Goal: Task Accomplishment & Management: Manage account settings

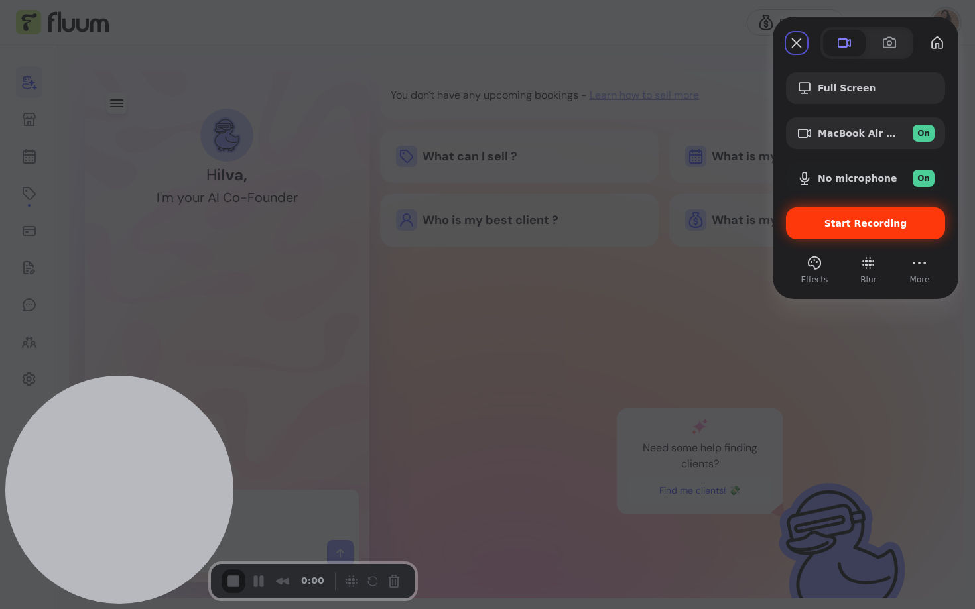
click at [892, 231] on div "Start Recording" at bounding box center [865, 224] width 159 height 32
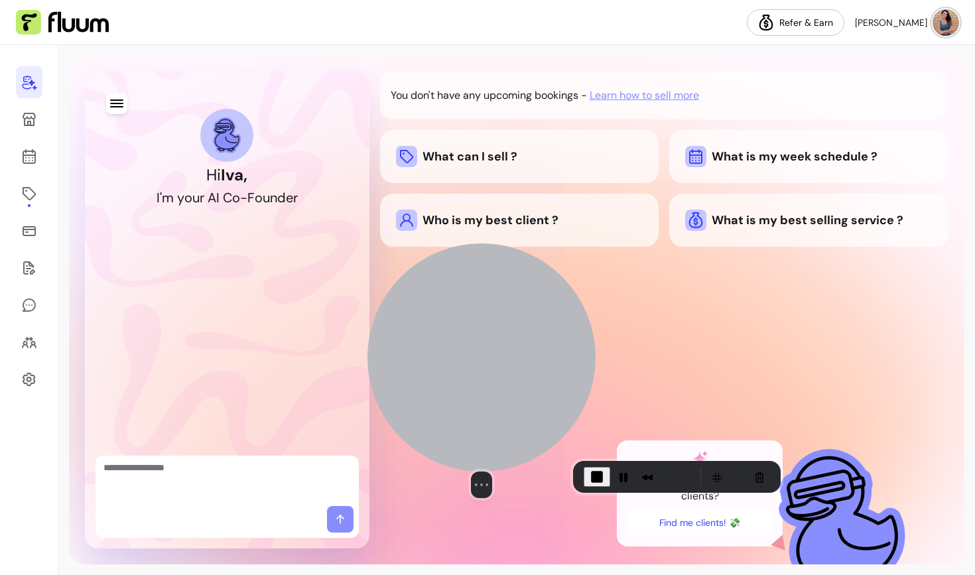
drag, startPoint x: 124, startPoint y: 454, endPoint x: 483, endPoint y: 383, distance: 366.2
click at [483, 383] on div at bounding box center [481, 357] width 228 height 228
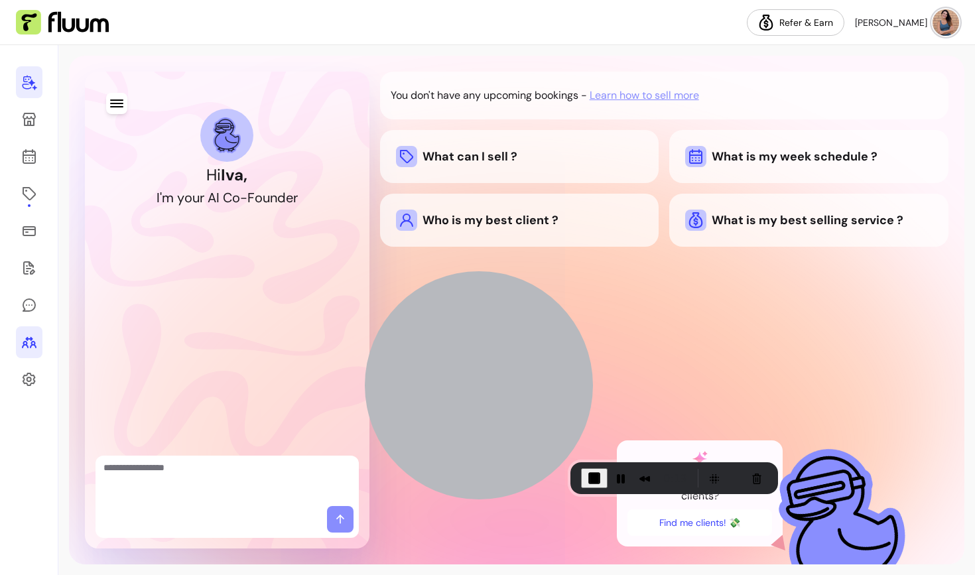
click at [26, 346] on icon at bounding box center [29, 342] width 16 height 16
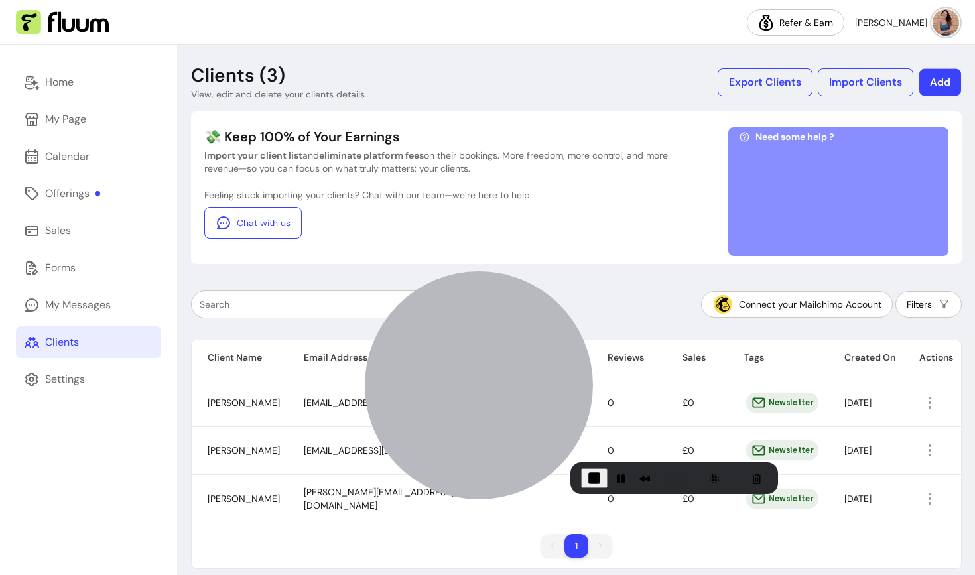
click at [938, 87] on button "Add" at bounding box center [940, 82] width 42 height 27
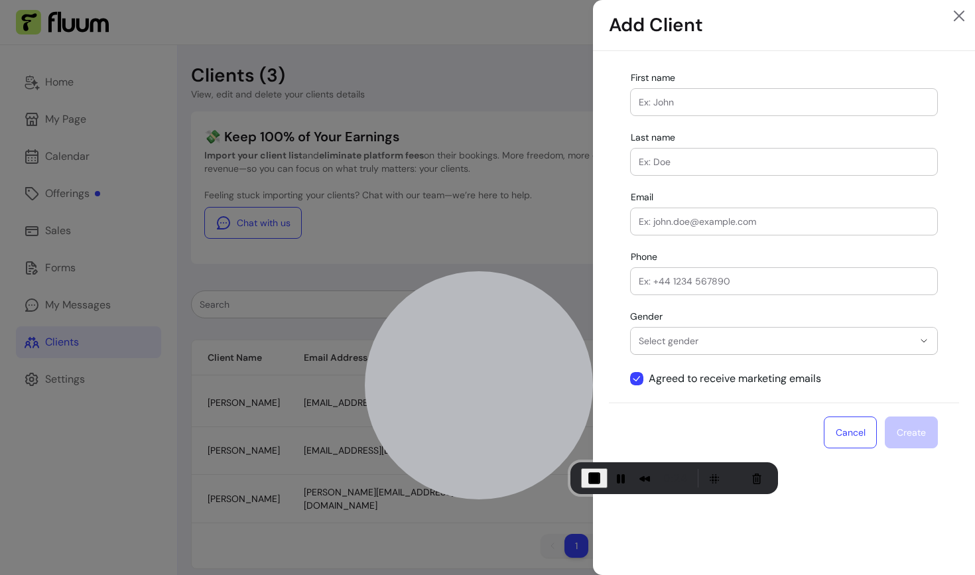
click at [823, 99] on input "First name" at bounding box center [784, 101] width 290 height 13
type input "[PERSON_NAME]"
type input "[EMAIL_ADDRESS][DOMAIN_NAME]"
type input "[PHONE_NUMBER]"
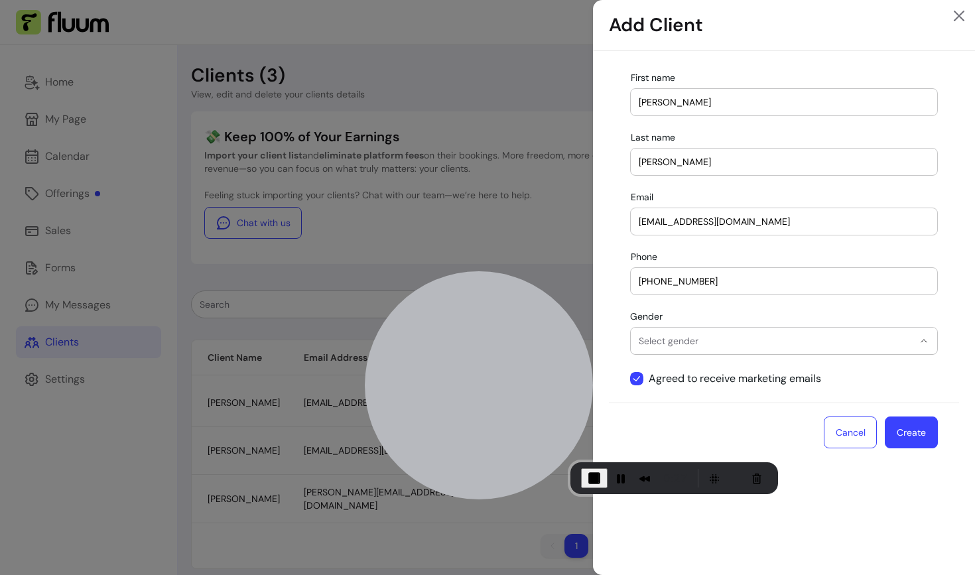
click at [692, 339] on span "Select gender" at bounding box center [776, 340] width 275 height 13
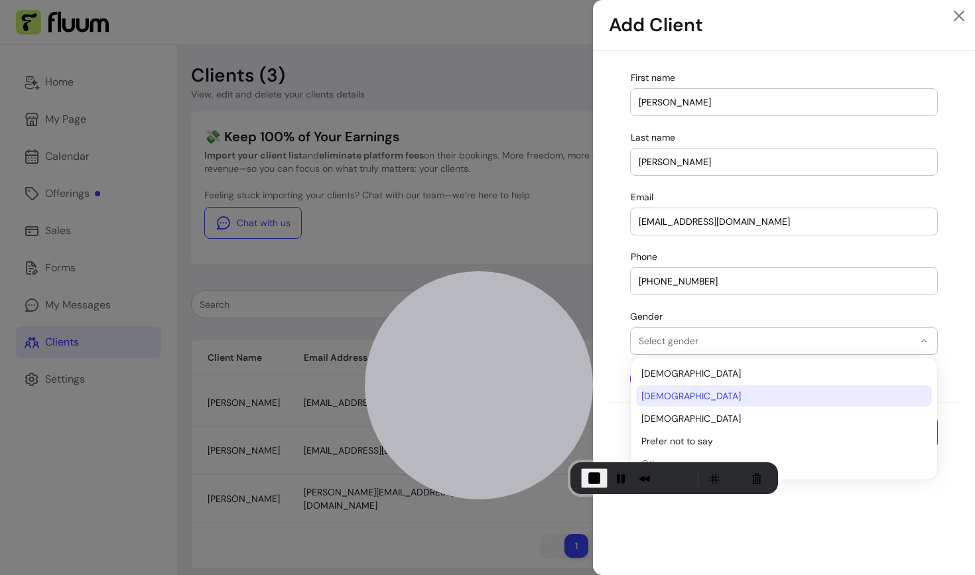
click at [657, 392] on span "[DEMOGRAPHIC_DATA]" at bounding box center [777, 395] width 272 height 13
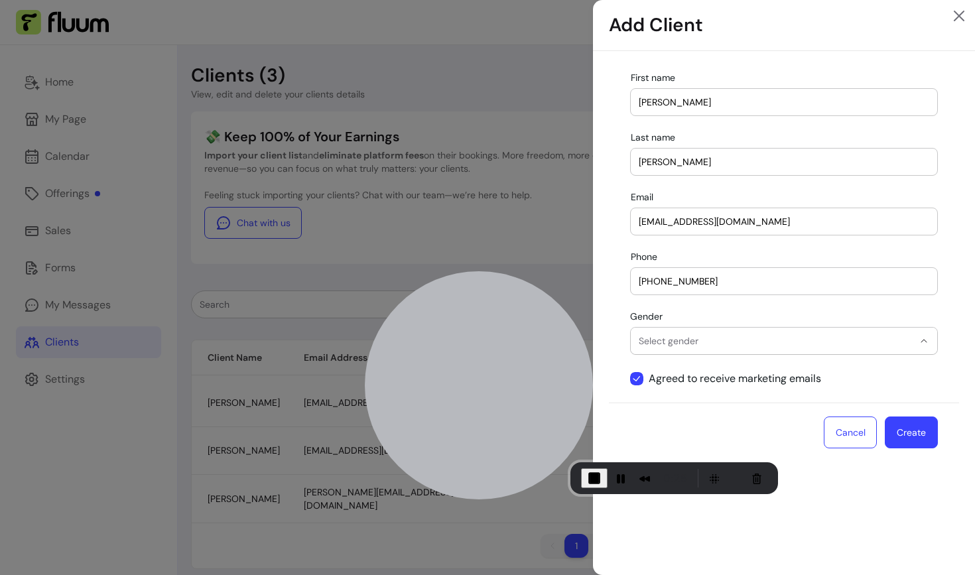
select select "******"
click at [918, 434] on button "Create" at bounding box center [911, 432] width 53 height 32
select select
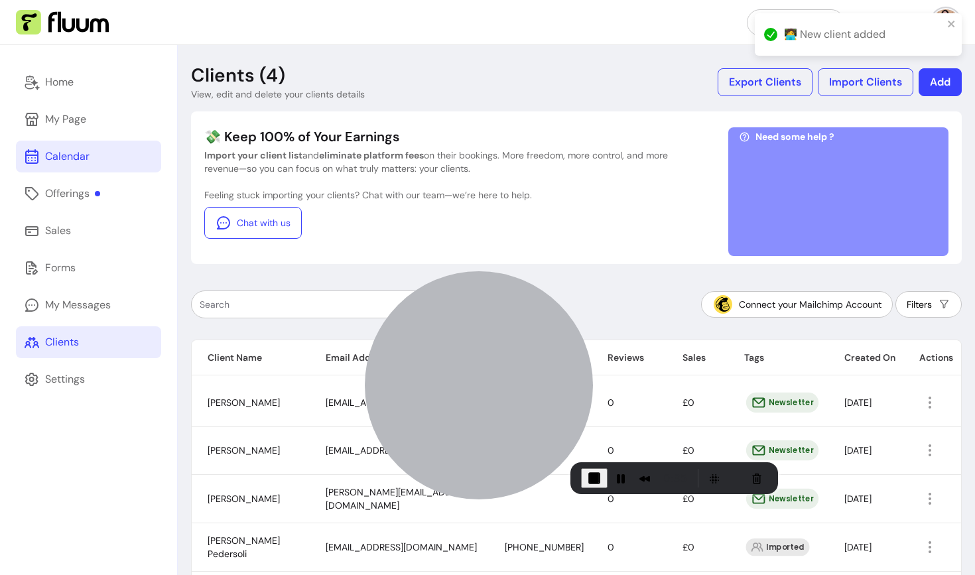
click at [73, 161] on div "Calendar" at bounding box center [67, 157] width 44 height 16
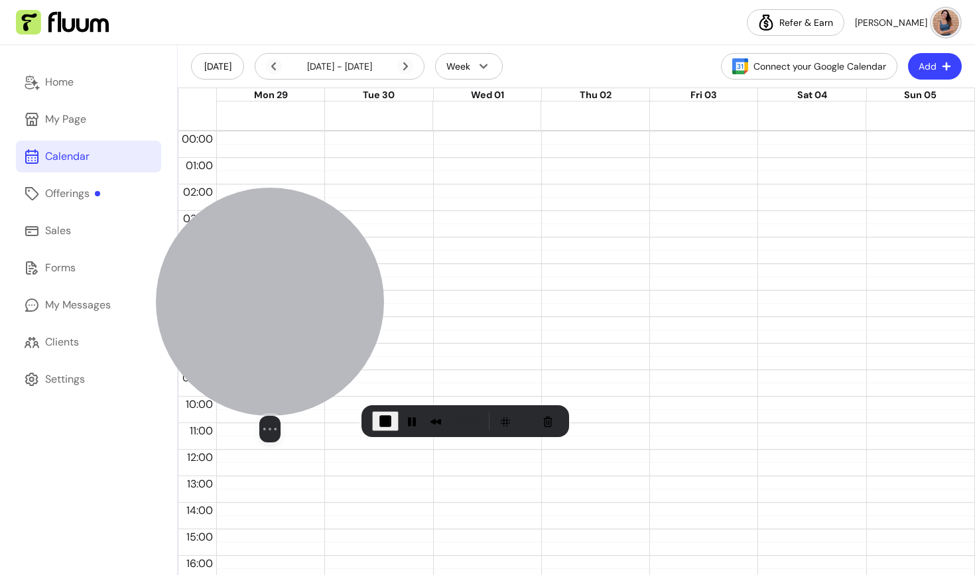
drag, startPoint x: 526, startPoint y: 367, endPoint x: 318, endPoint y: 310, distance: 215.9
click at [318, 310] on div at bounding box center [270, 302] width 228 height 228
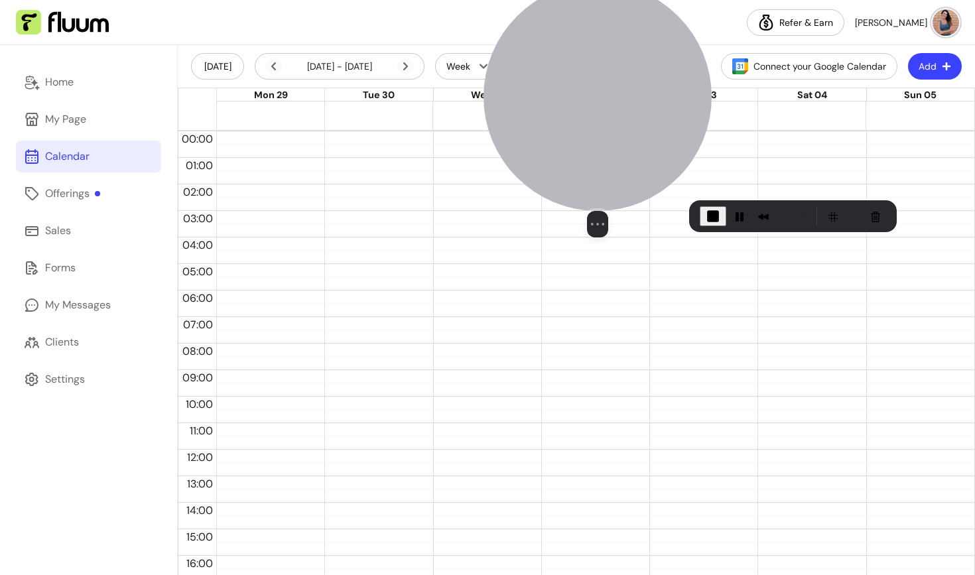
drag, startPoint x: 318, startPoint y: 310, endPoint x: 621, endPoint y: 111, distance: 362.3
click at [621, 111] on div at bounding box center [597, 97] width 228 height 228
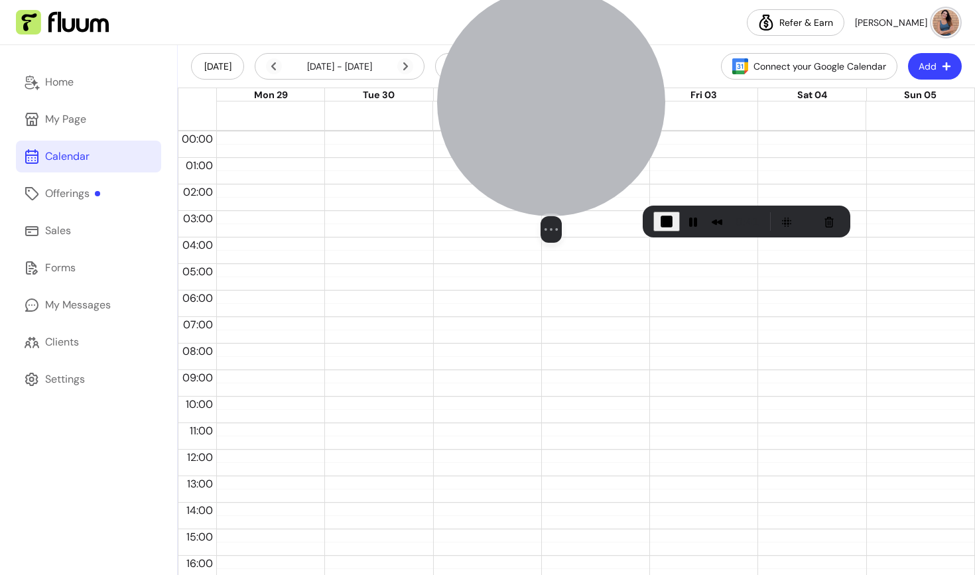
drag, startPoint x: 621, startPoint y: 110, endPoint x: 599, endPoint y: 110, distance: 21.9
click at [599, 110] on div at bounding box center [551, 102] width 228 height 228
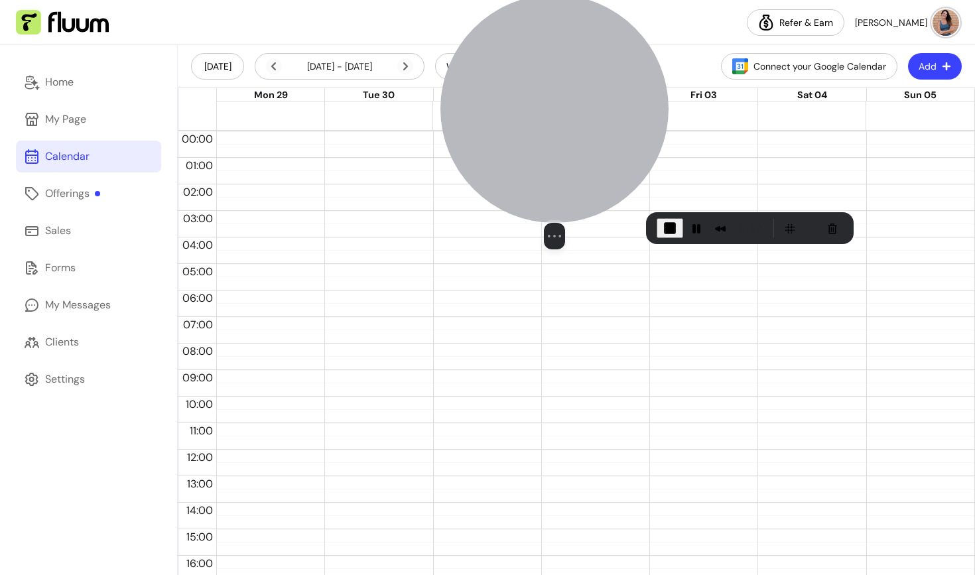
drag, startPoint x: 583, startPoint y: 107, endPoint x: 589, endPoint y: 123, distance: 17.6
click at [589, 123] on div at bounding box center [554, 109] width 228 height 228
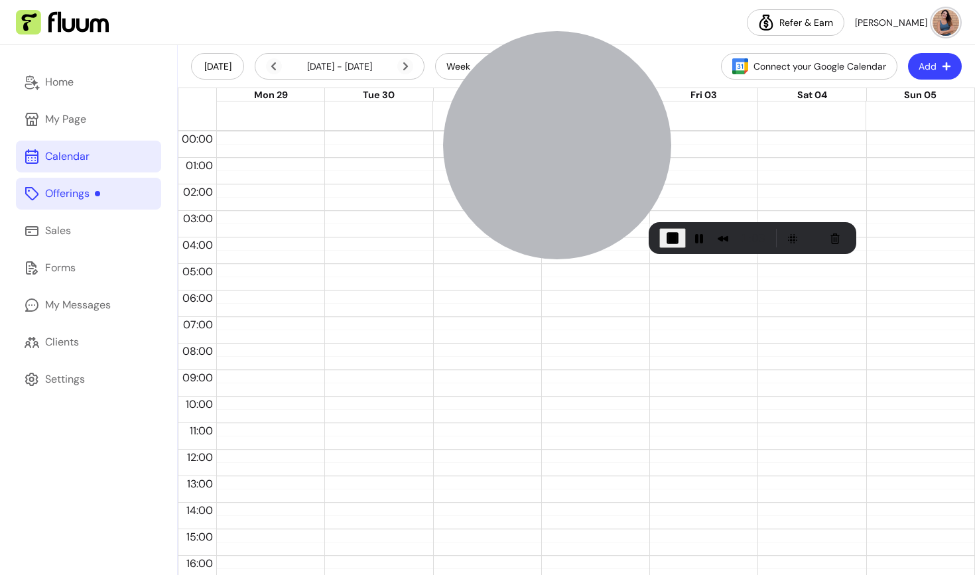
click at [73, 192] on div "Offerings" at bounding box center [72, 194] width 55 height 16
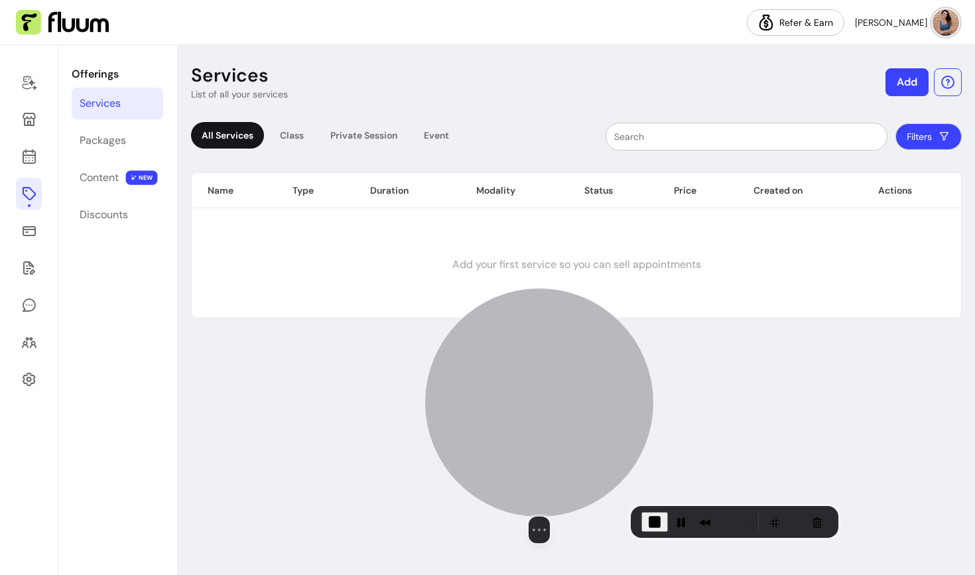
drag, startPoint x: 552, startPoint y: 85, endPoint x: 534, endPoint y: 369, distance: 284.3
click at [534, 369] on div at bounding box center [539, 402] width 228 height 228
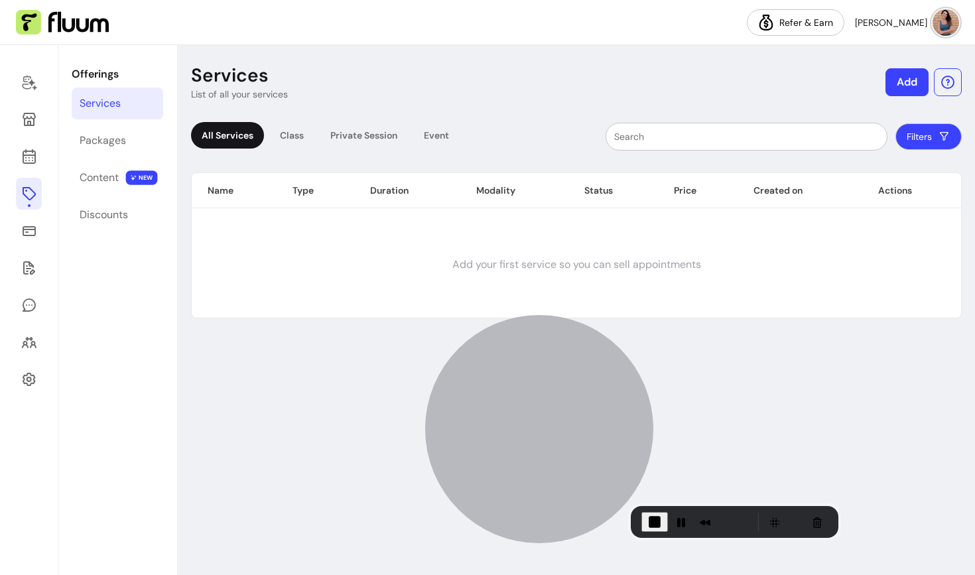
click at [903, 82] on button "Add" at bounding box center [906, 82] width 43 height 28
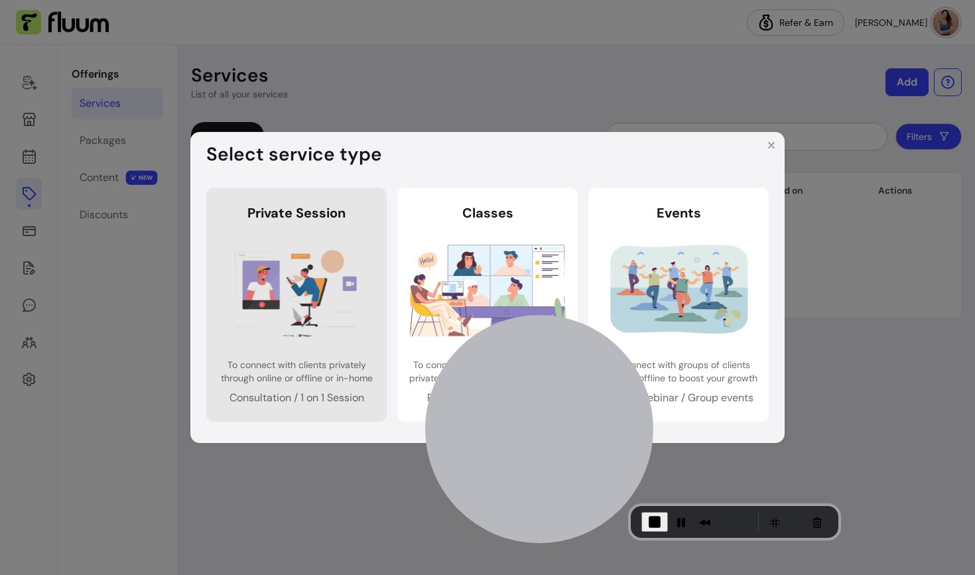
click at [332, 265] on img at bounding box center [297, 289] width 156 height 103
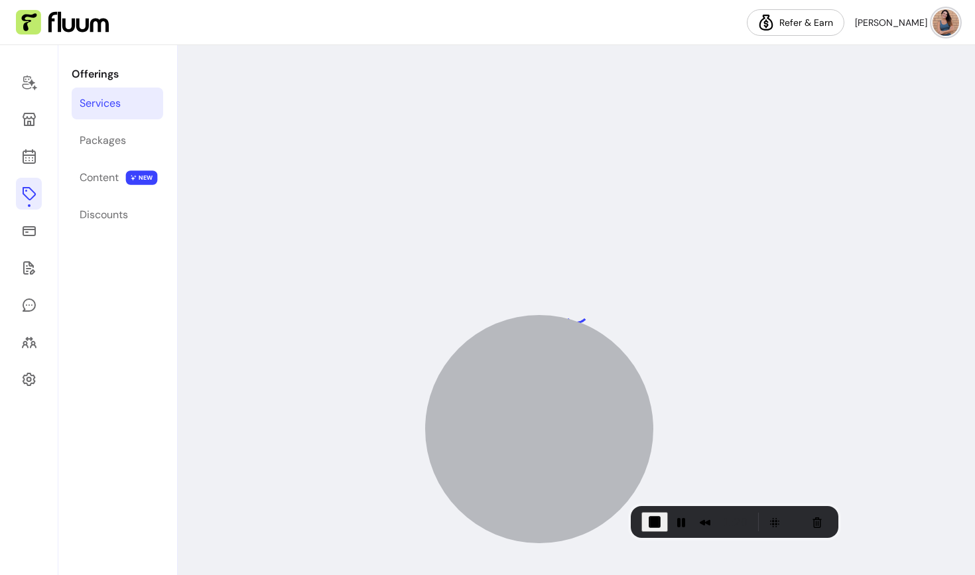
select select "***"
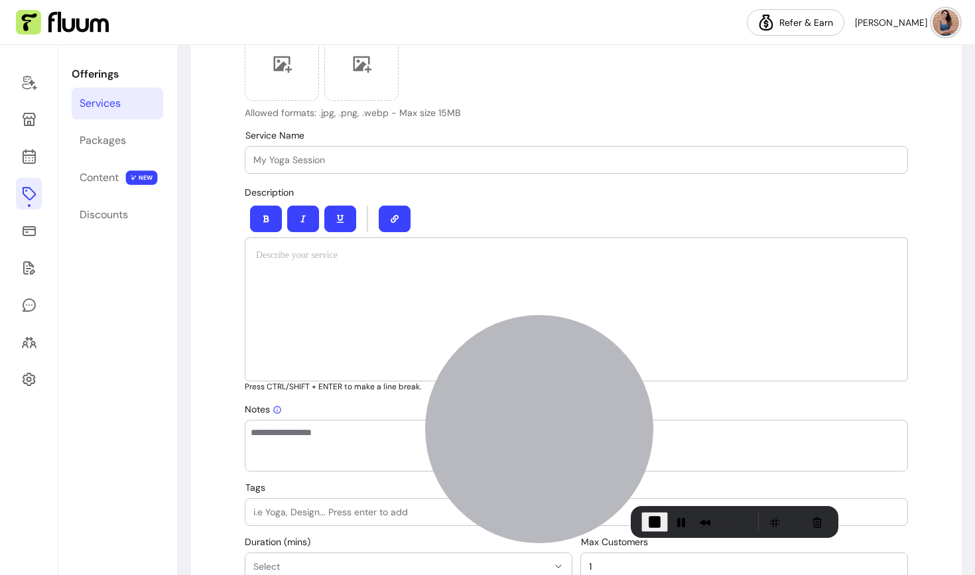
scroll to position [437, 0]
click at [402, 164] on input "Service Name" at bounding box center [576, 160] width 646 height 13
type input "Corporate Session"
click at [414, 255] on p at bounding box center [576, 255] width 641 height 13
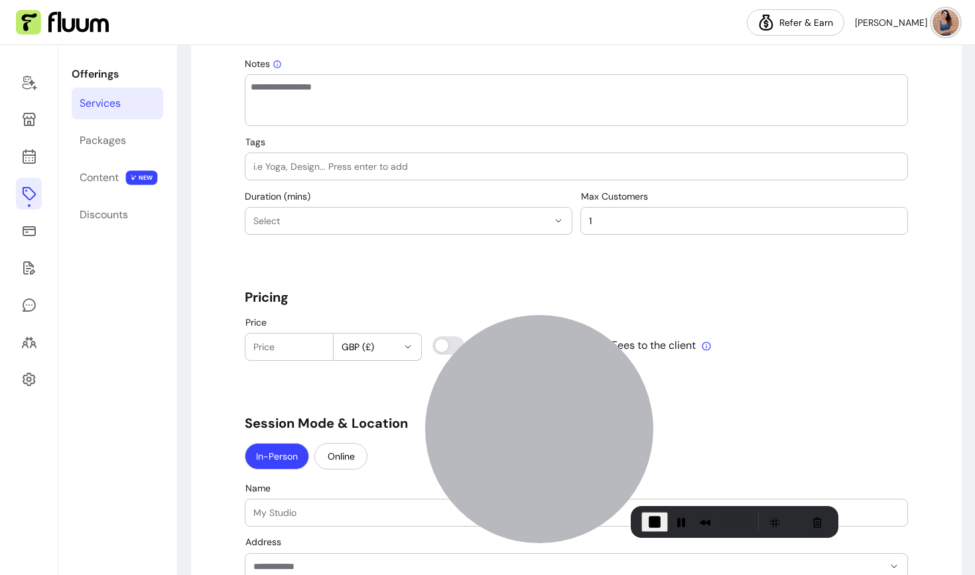
scroll to position [808, 0]
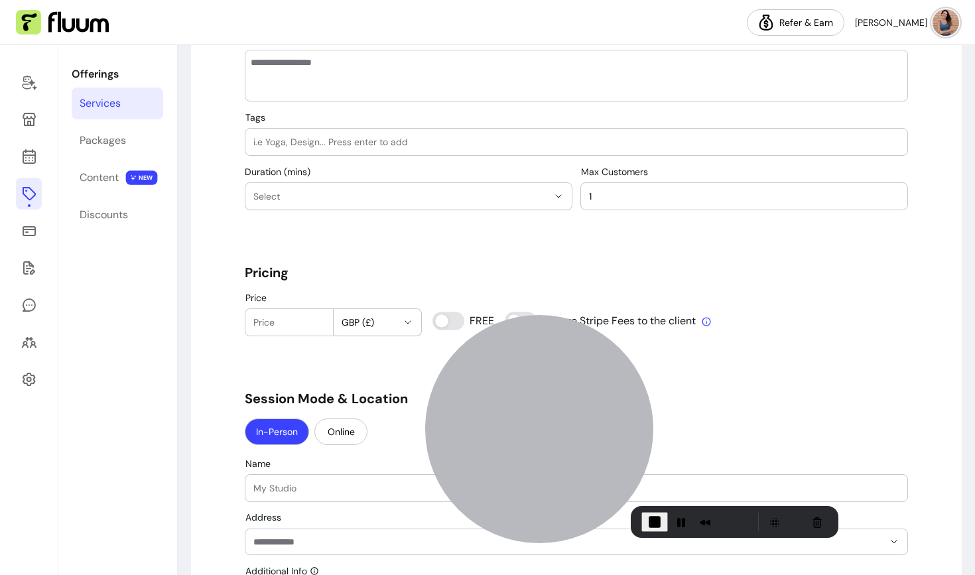
click at [327, 147] on input "Tags" at bounding box center [576, 141] width 646 height 13
type input "Corporate Hire"
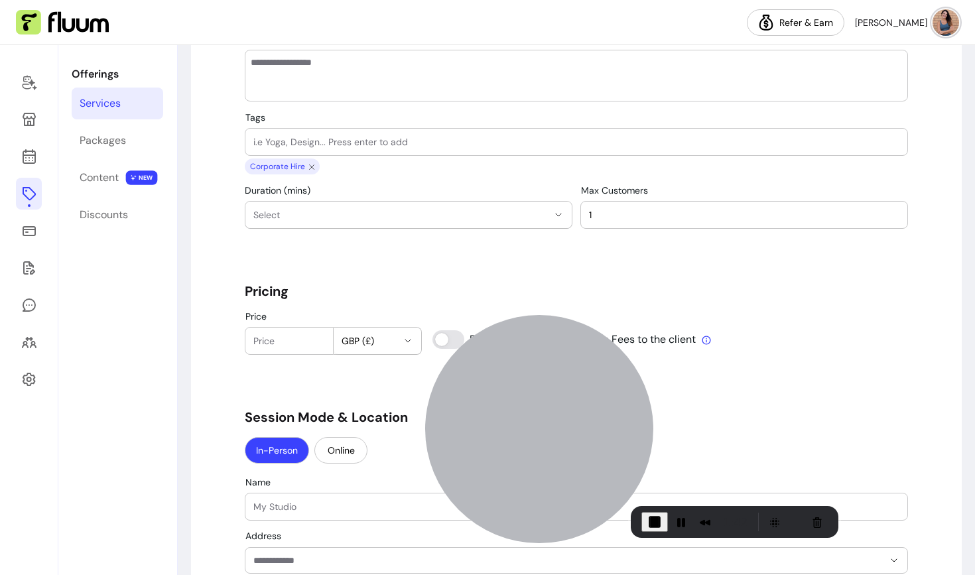
click at [289, 215] on span "Select" at bounding box center [400, 214] width 294 height 13
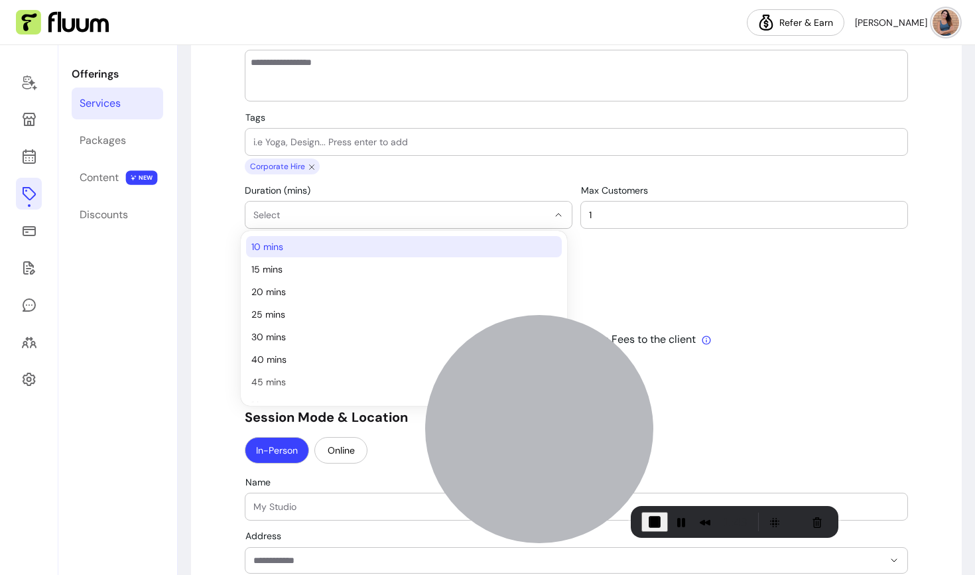
click at [280, 242] on span "10 mins" at bounding box center [397, 246] width 292 height 13
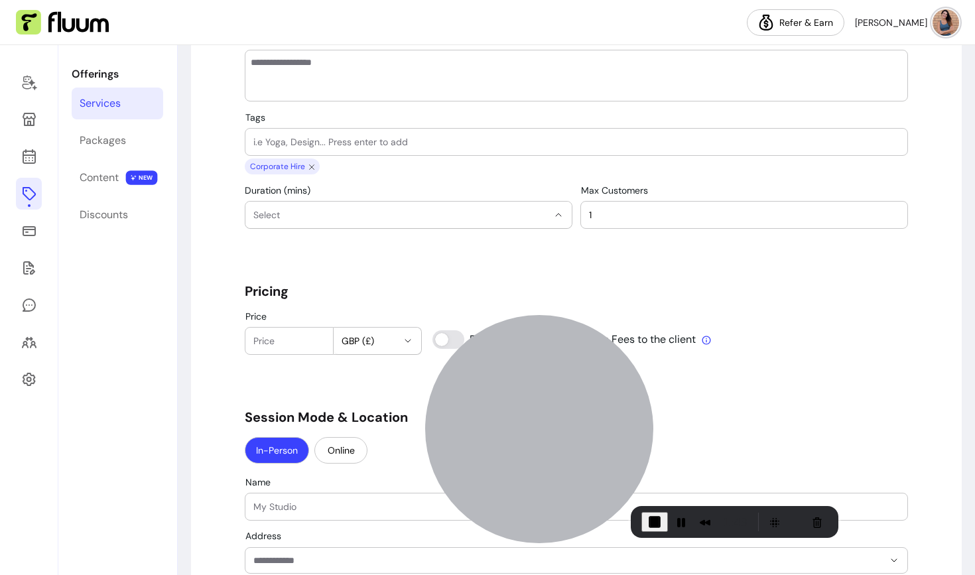
select select "**"
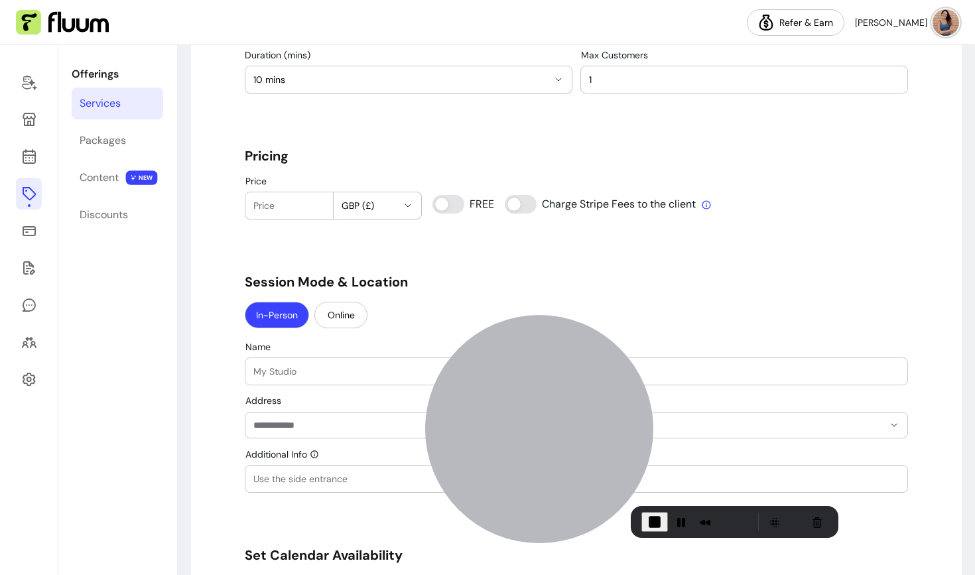
scroll to position [971, 0]
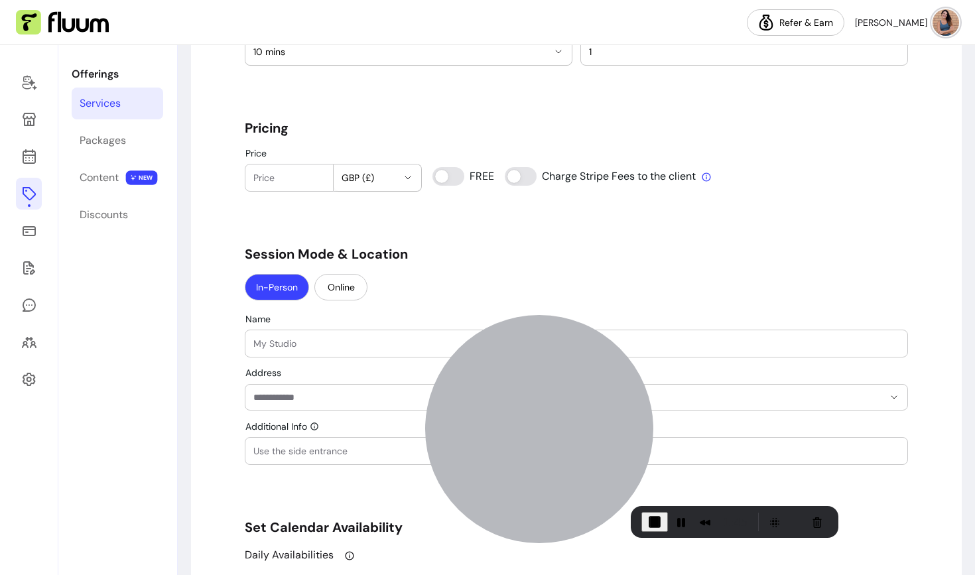
click at [292, 184] on input "Price" at bounding box center [289, 177] width 72 height 13
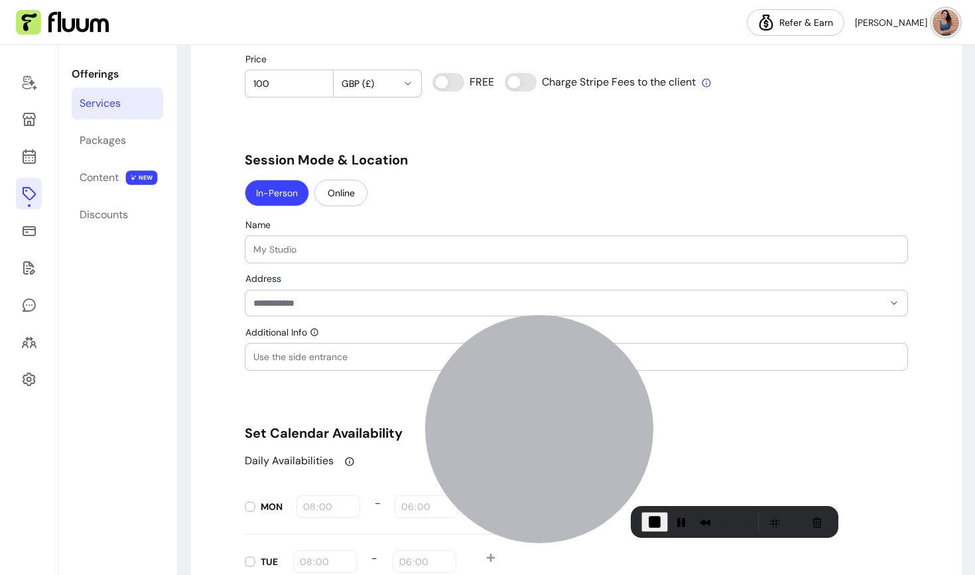
scroll to position [1048, 0]
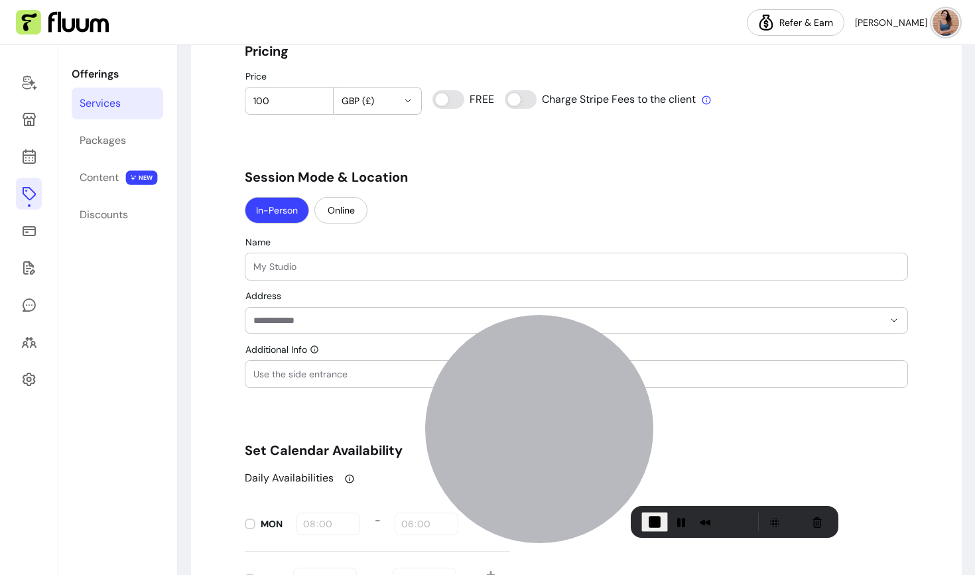
type input "100"
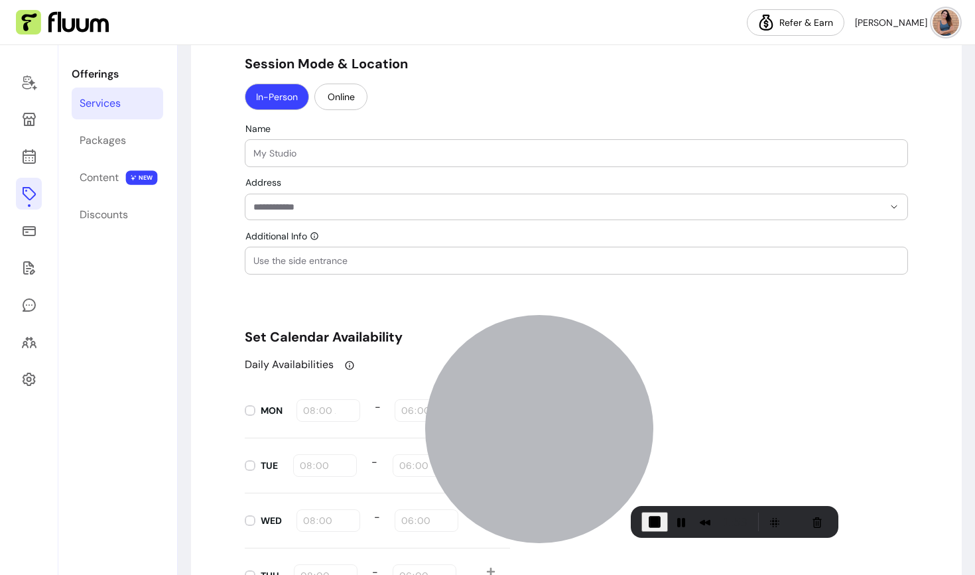
scroll to position [1174, 0]
click at [337, 103] on button "Online" at bounding box center [340, 97] width 53 height 27
select select "******"
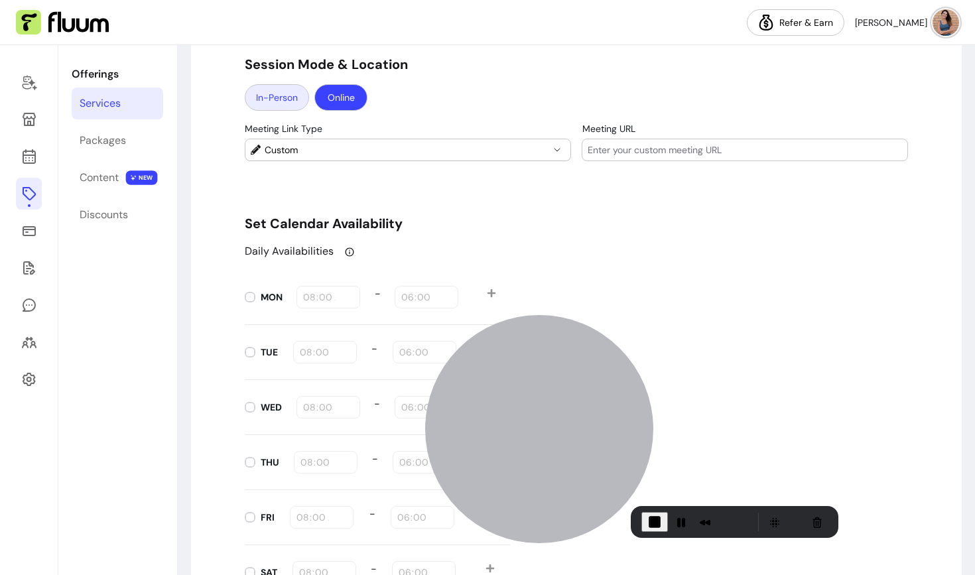
click at [286, 101] on button "In-Person" at bounding box center [277, 97] width 64 height 27
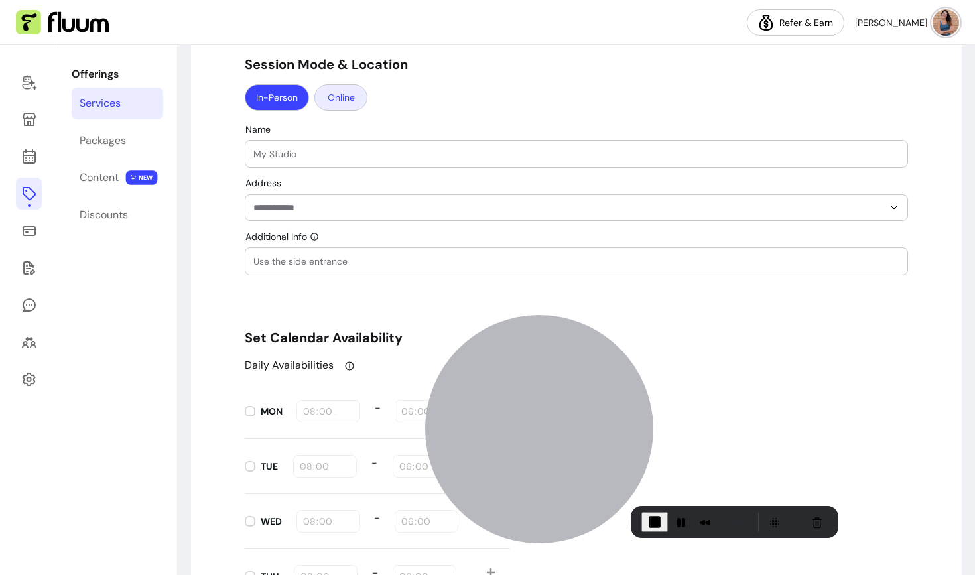
click at [346, 100] on button "Online" at bounding box center [340, 97] width 53 height 27
select select "******"
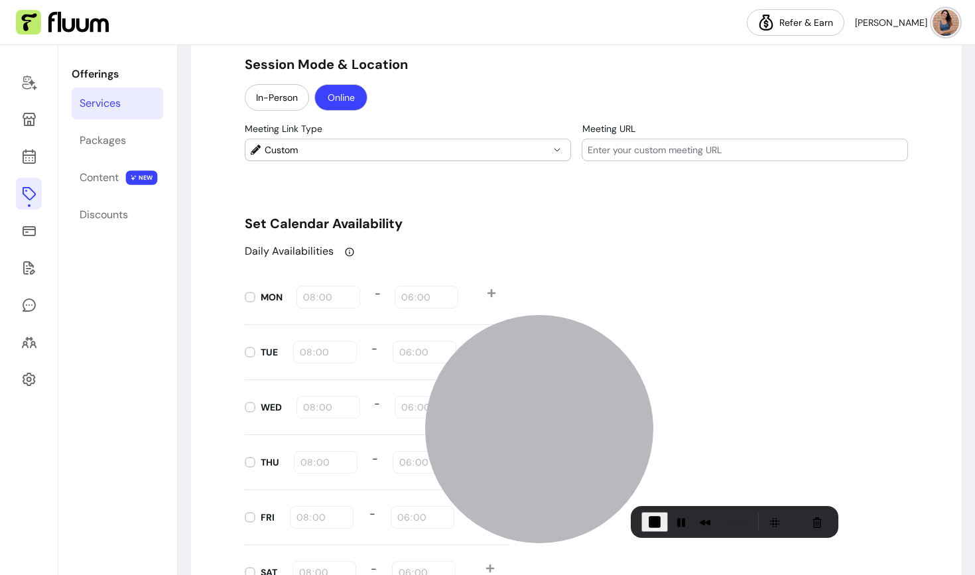
click at [639, 144] on input "Meeting URL" at bounding box center [744, 149] width 314 height 13
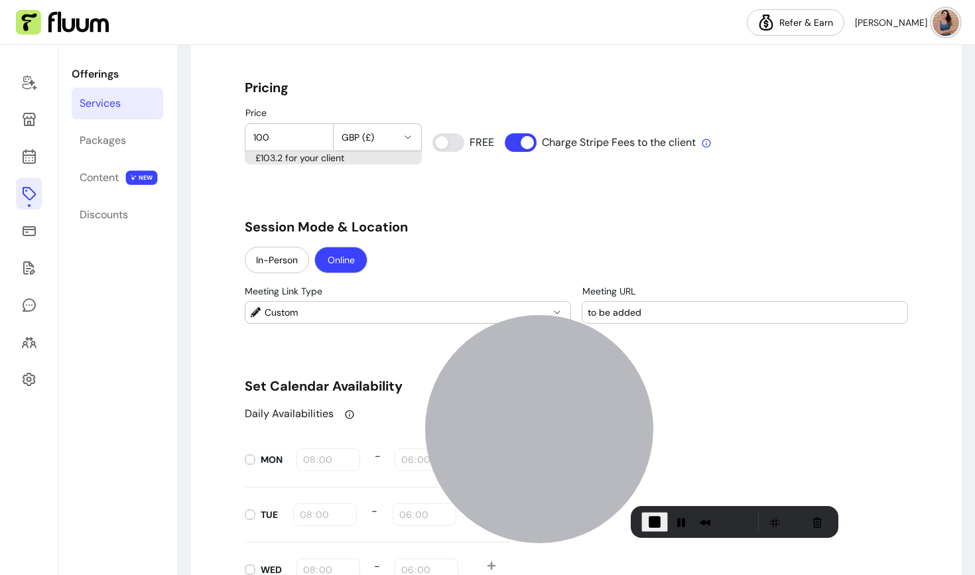
scroll to position [1037, 0]
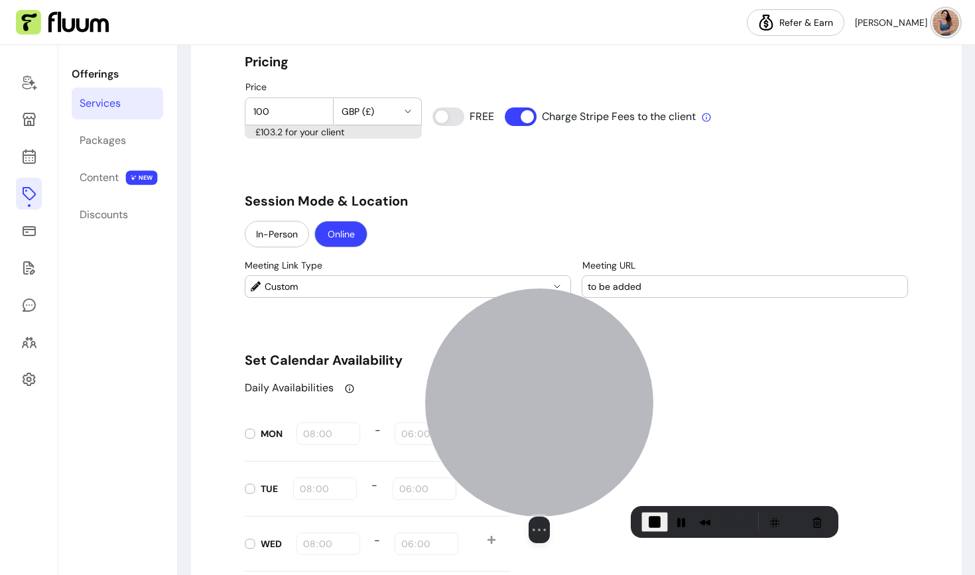
type input "to be added"
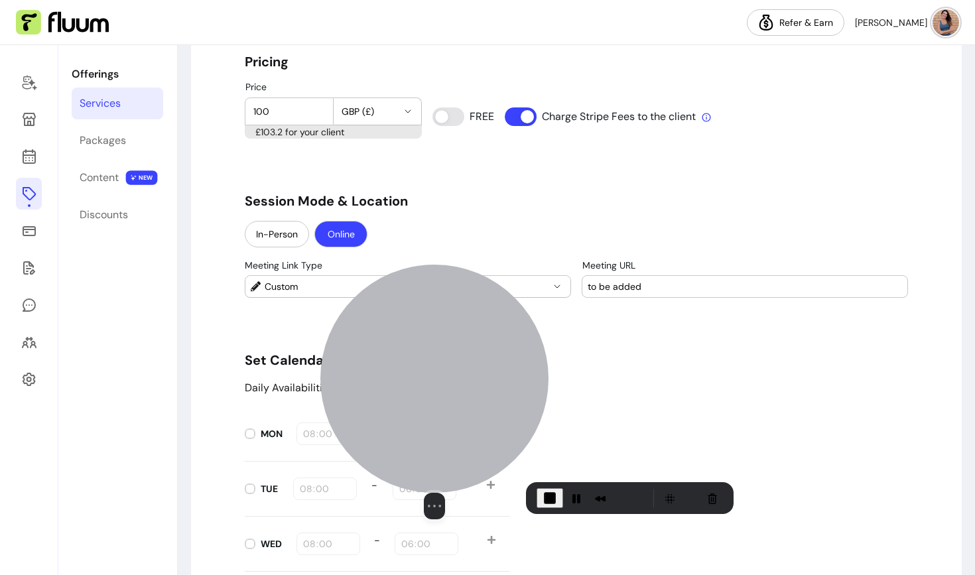
drag, startPoint x: 548, startPoint y: 417, endPoint x: 440, endPoint y: 393, distance: 110.7
click at [440, 393] on div at bounding box center [434, 379] width 228 height 228
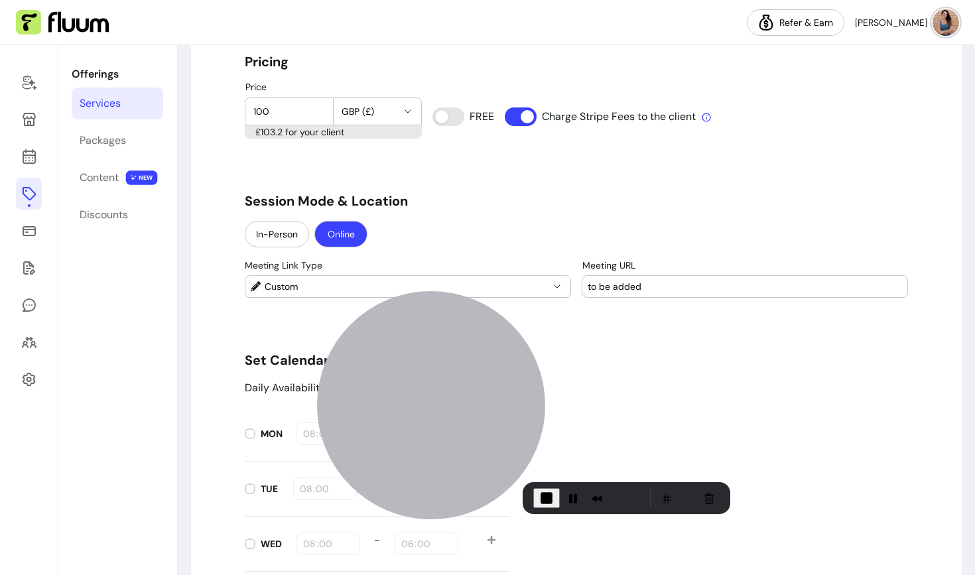
click at [686, 286] on input "to be added" at bounding box center [744, 286] width 314 height 13
click at [674, 329] on div "**********" at bounding box center [576, 289] width 663 height 2425
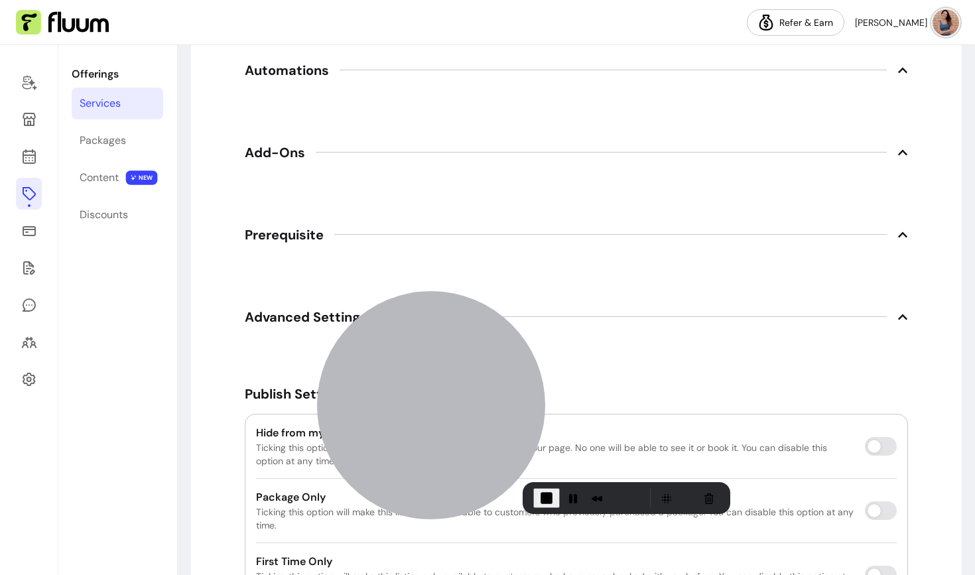
scroll to position [1999, 0]
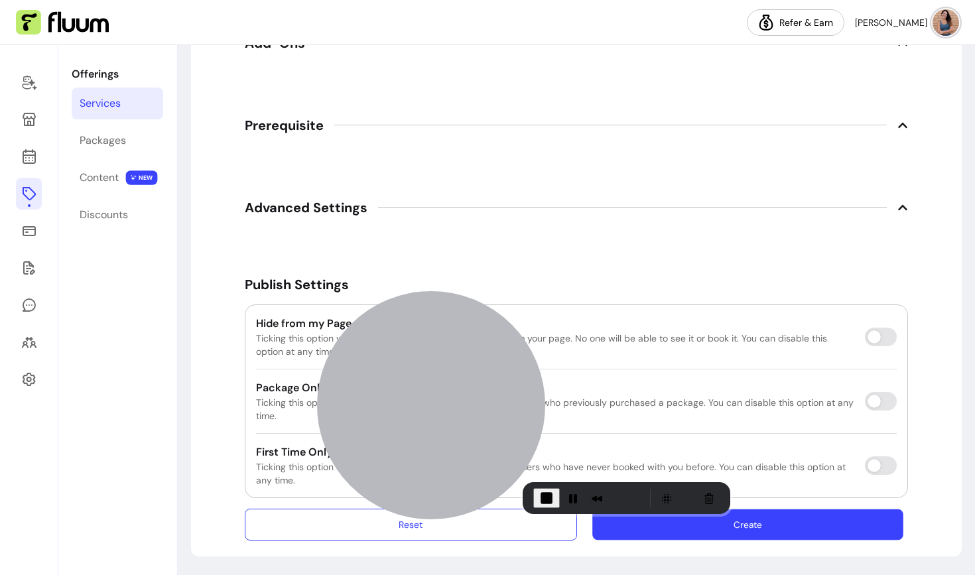
click at [773, 520] on button "Create" at bounding box center [747, 524] width 311 height 31
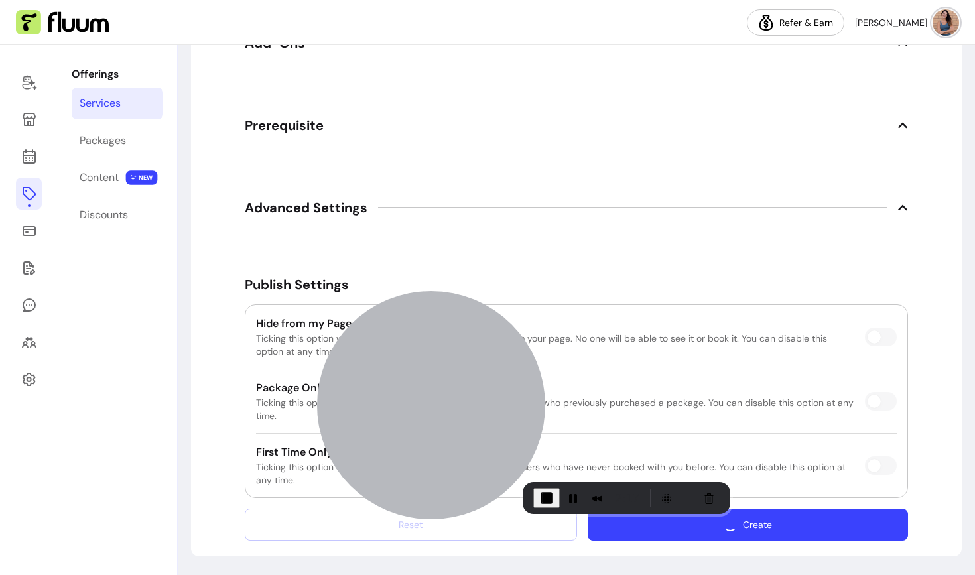
scroll to position [1962, 0]
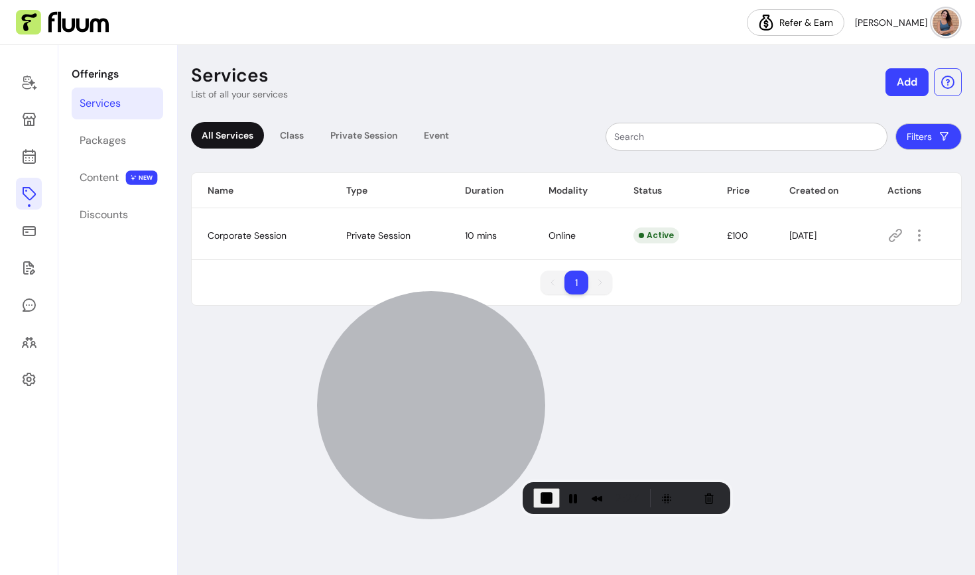
click at [236, 239] on span "Corporate Session" at bounding box center [247, 235] width 79 height 12
drag, startPoint x: 216, startPoint y: 235, endPoint x: 324, endPoint y: 234, distance: 107.4
click at [324, 234] on td "Corporate Session" at bounding box center [261, 236] width 139 height 48
click at [37, 124] on link at bounding box center [29, 119] width 26 height 32
click at [31, 151] on icon at bounding box center [28, 103] width 225 height 189
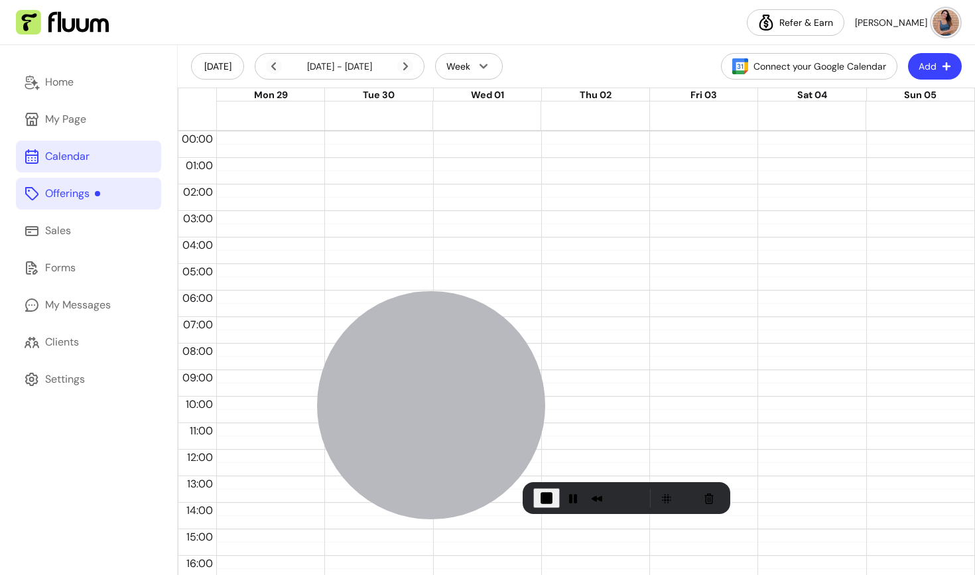
click at [908, 74] on button "Add" at bounding box center [935, 66] width 54 height 27
click at [869, 120] on span "Add Appointment" at bounding box center [891, 121] width 97 height 13
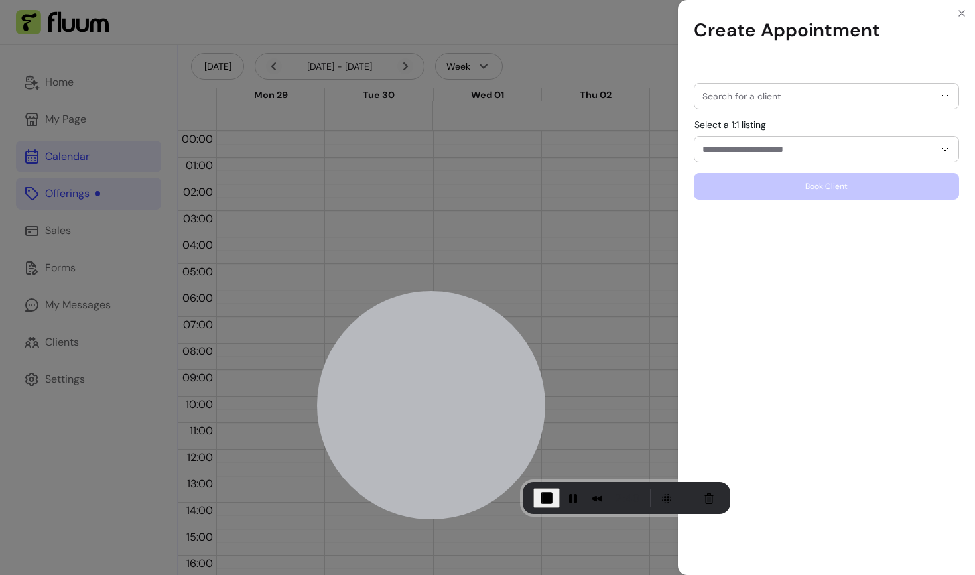
click at [776, 103] on div at bounding box center [826, 96] width 248 height 25
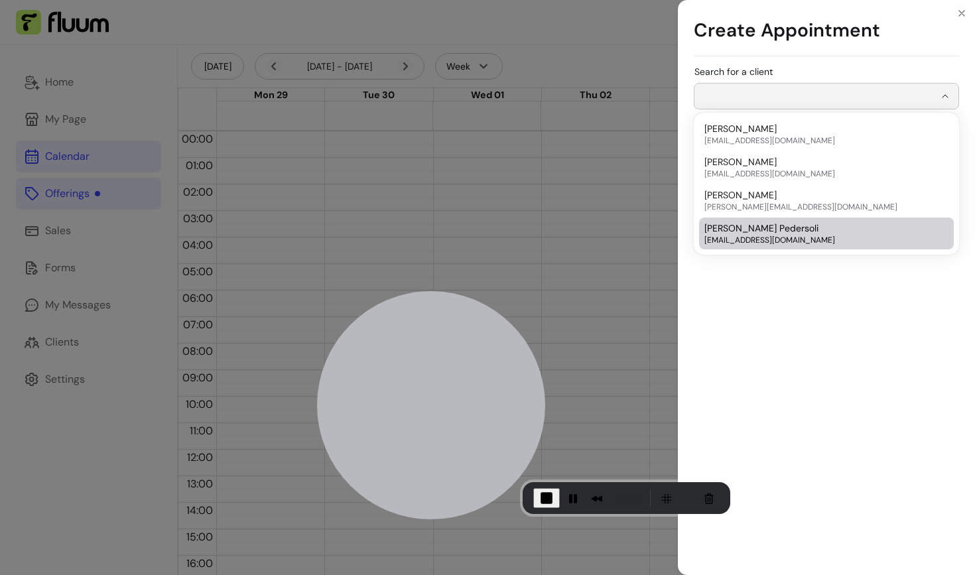
click at [747, 235] on span "[EMAIL_ADDRESS][DOMAIN_NAME]" at bounding box center [819, 240] width 231 height 11
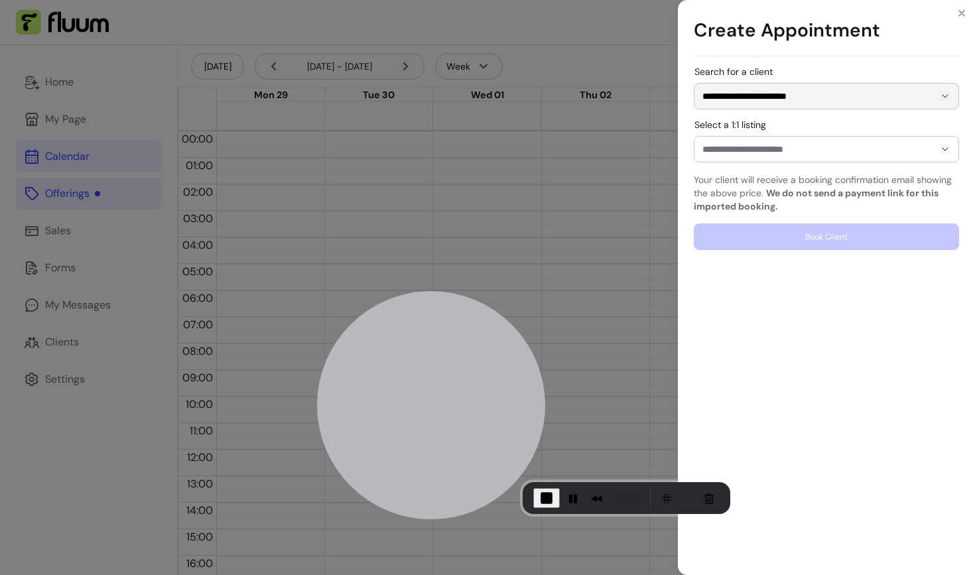
type input "**********"
click at [770, 146] on input "Select a 1:1 listing" at bounding box center [807, 149] width 211 height 13
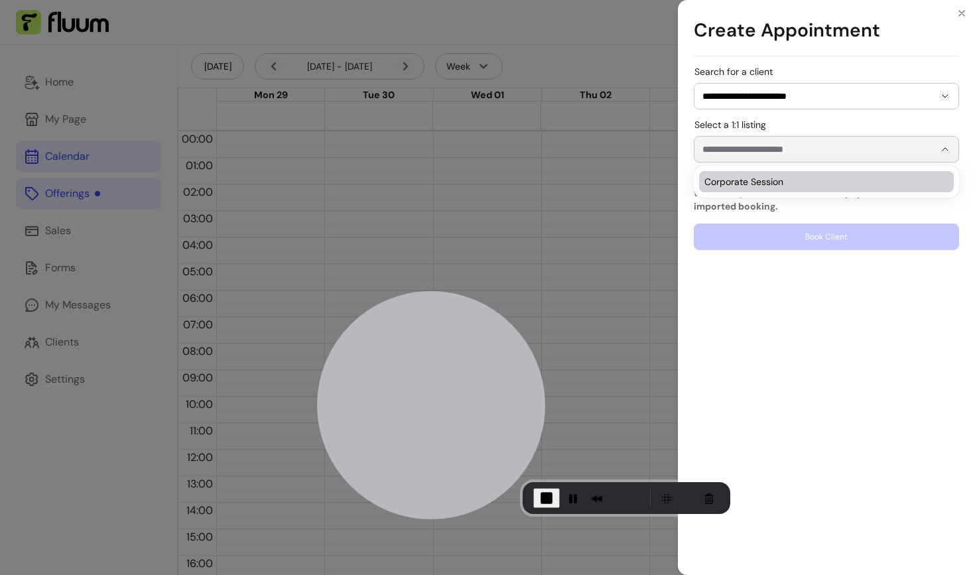
click at [761, 184] on span "Corporate Session" at bounding box center [819, 181] width 231 height 13
type input "**********"
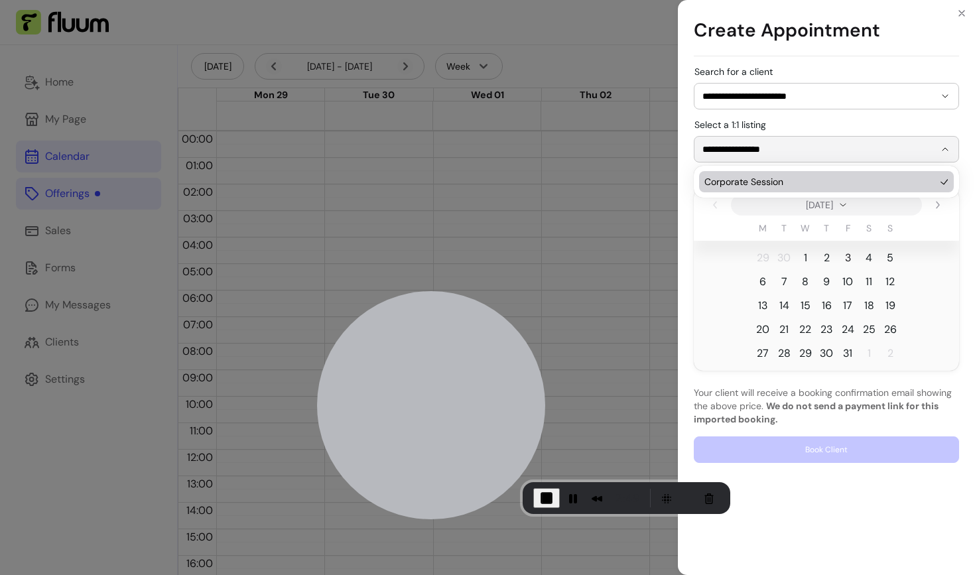
click at [847, 258] on span "3" at bounding box center [848, 258] width 6 height 16
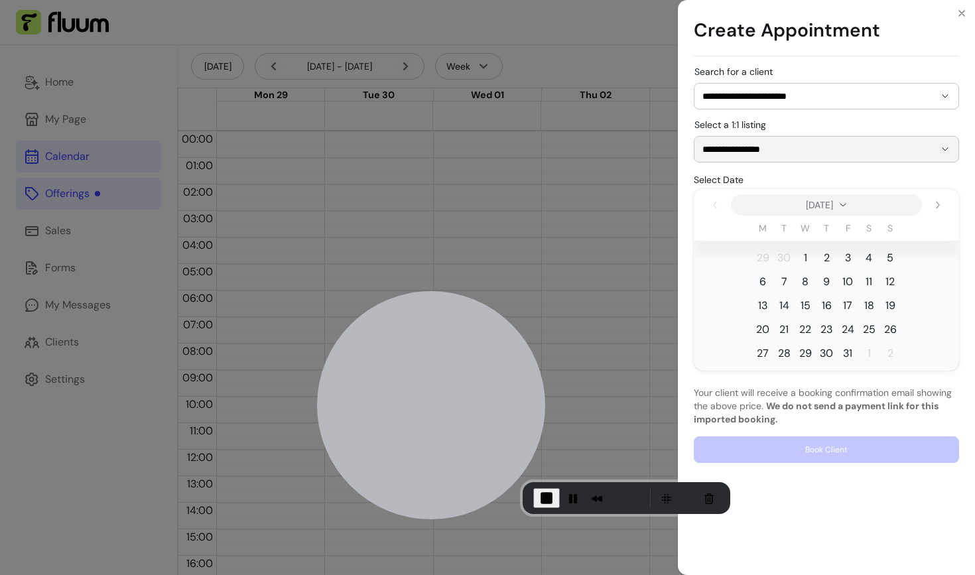
click at [847, 258] on span "3" at bounding box center [848, 258] width 6 height 16
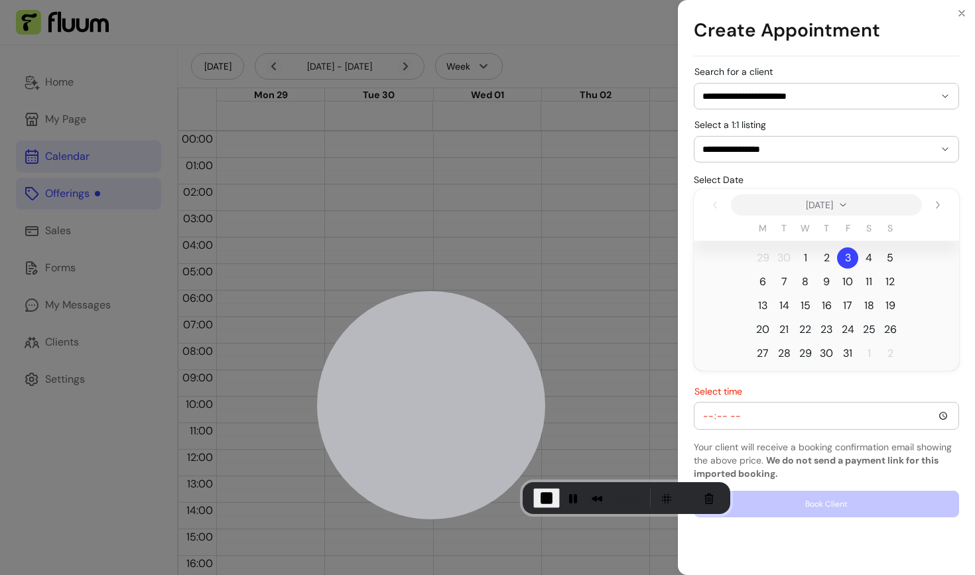
click at [702, 416] on input "Select time" at bounding box center [826, 415] width 248 height 15
type input "10:00"
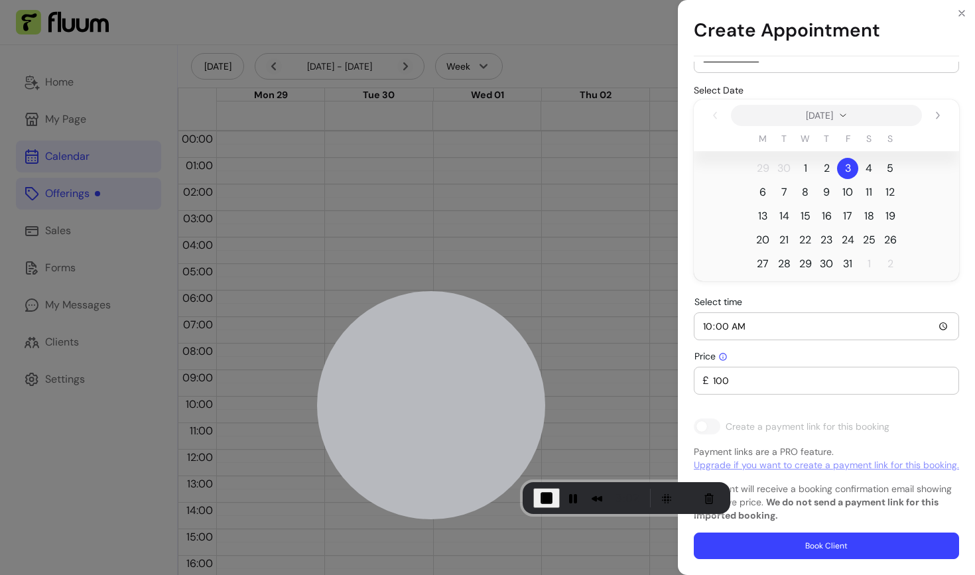
scroll to position [102, 0]
click at [716, 374] on input "100" at bounding box center [829, 380] width 241 height 13
click at [719, 367] on div "£ 100" at bounding box center [826, 380] width 248 height 27
click at [733, 374] on input "100" at bounding box center [829, 380] width 241 height 13
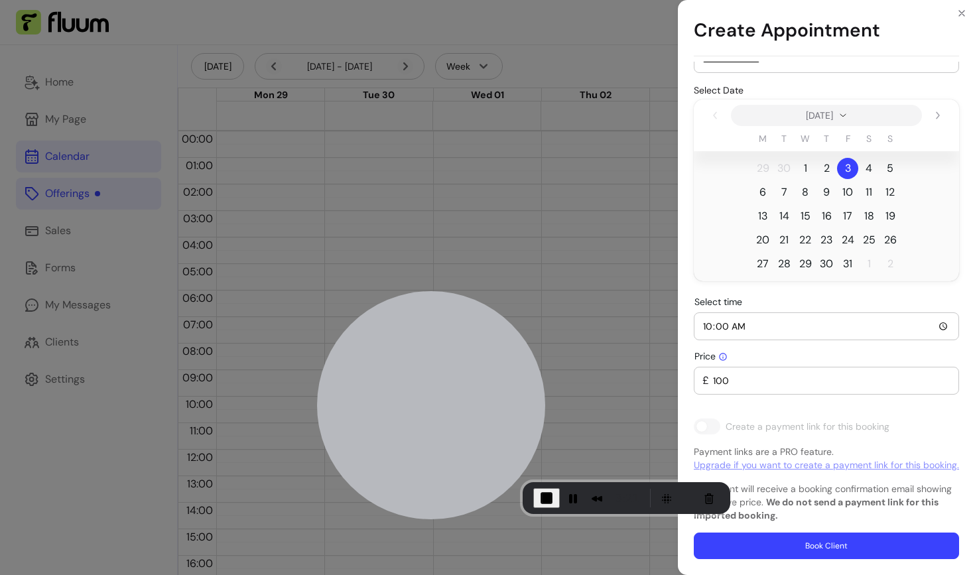
click at [711, 374] on input "100" at bounding box center [829, 380] width 241 height 13
click at [734, 374] on input "100" at bounding box center [829, 380] width 241 height 13
click at [960, 13] on icon "Close" at bounding box center [961, 13] width 5 height 5
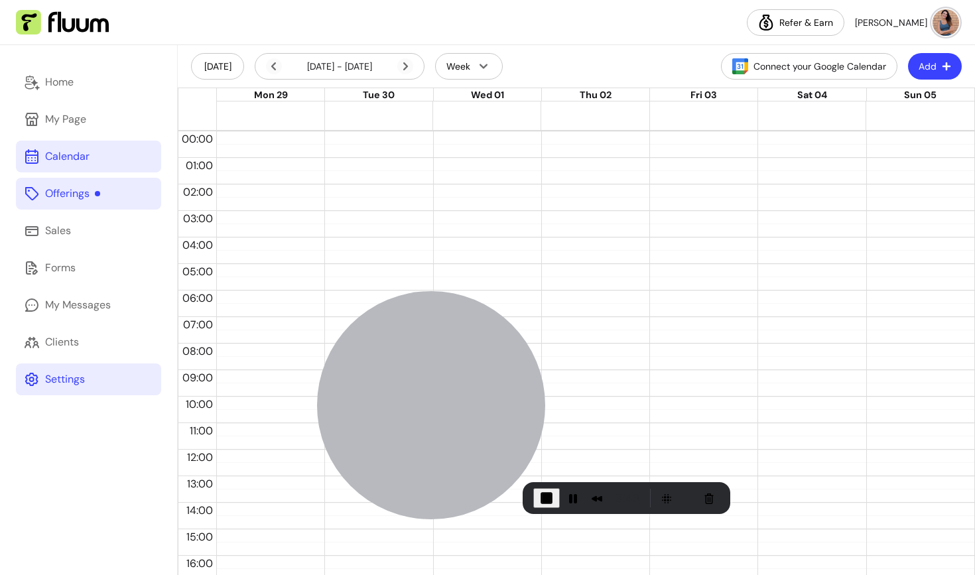
click at [56, 380] on div "Settings" at bounding box center [65, 379] width 40 height 16
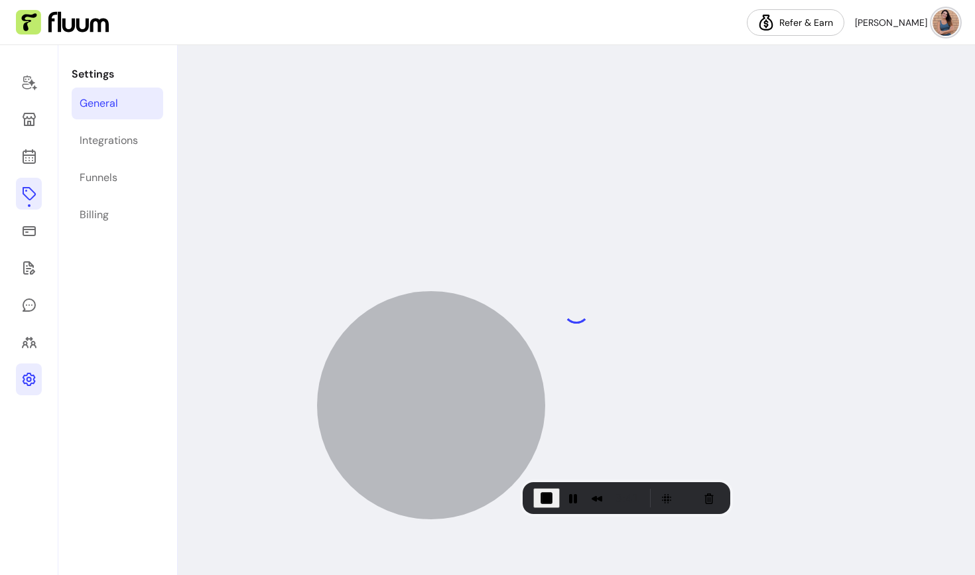
select select "**********"
select select "***"
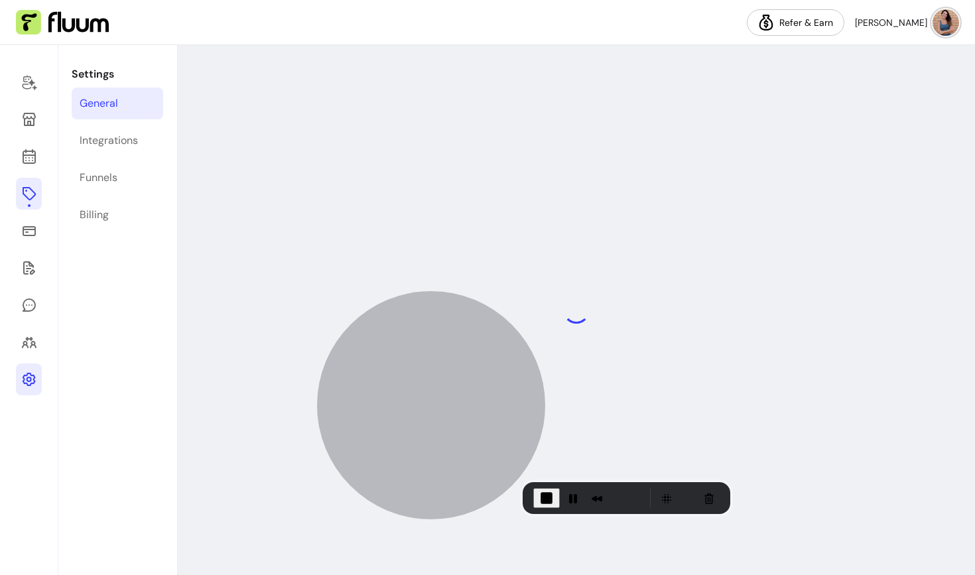
select select "***"
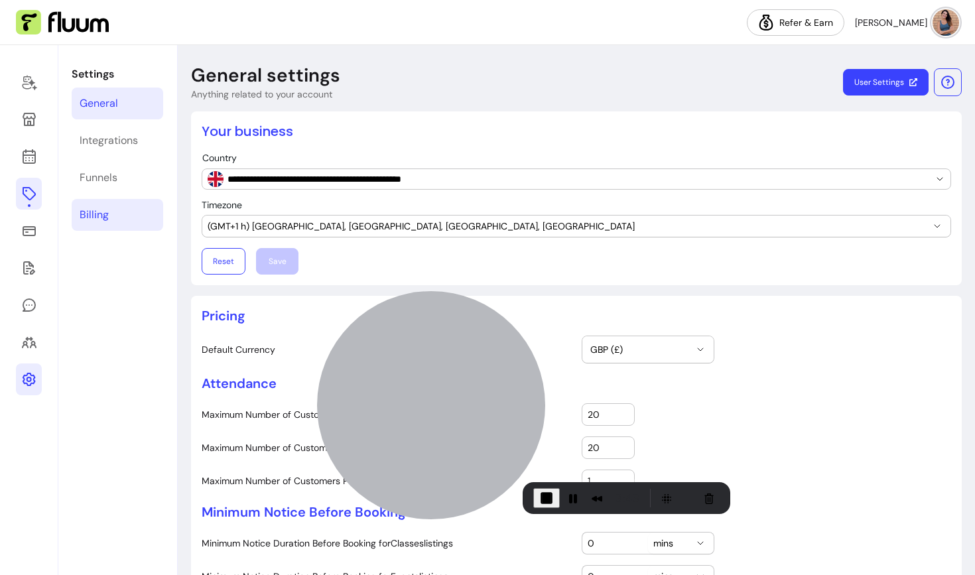
click at [90, 214] on div "Billing" at bounding box center [94, 215] width 29 height 16
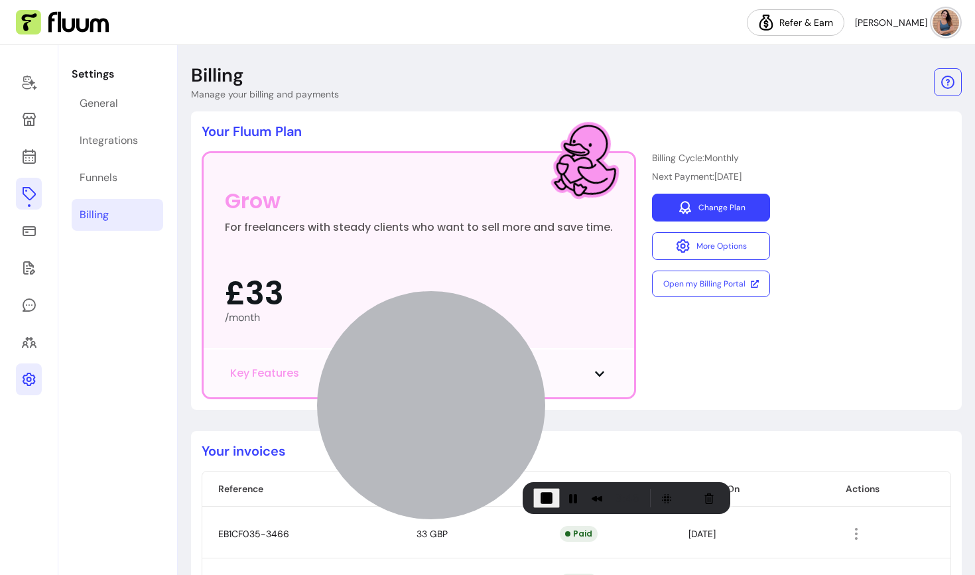
click at [703, 204] on link "Change Plan" at bounding box center [711, 208] width 118 height 28
